Goal: Task Accomplishment & Management: Manage account settings

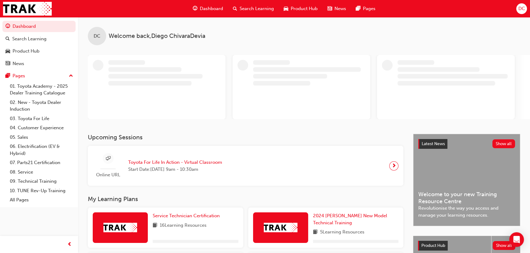
click at [525, 13] on div "DC" at bounding box center [521, 8] width 11 height 11
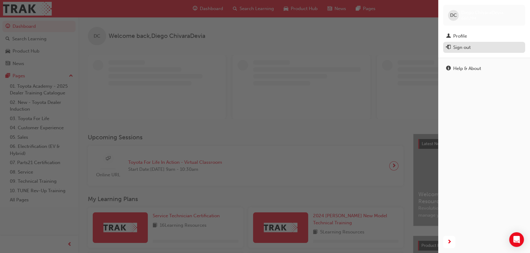
click at [470, 49] on div "Sign out" at bounding box center [461, 47] width 17 height 7
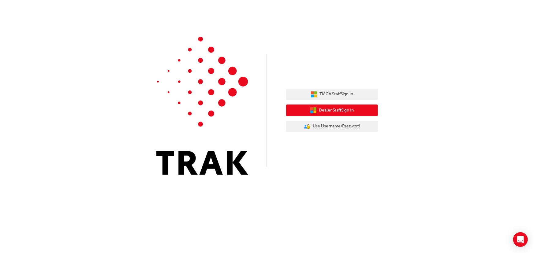
click at [302, 108] on button "Dealer Staff Sign In" at bounding box center [332, 111] width 92 height 12
